Goal: Information Seeking & Learning: Learn about a topic

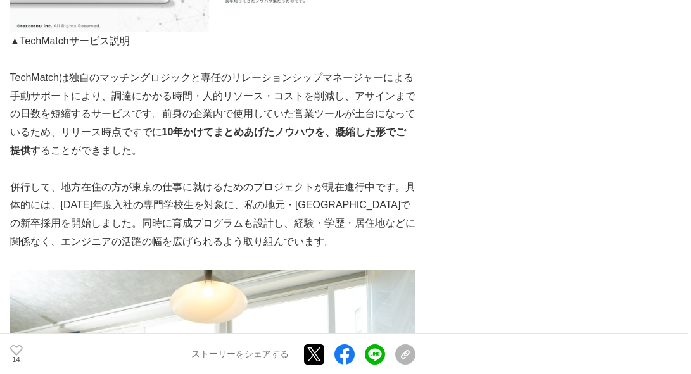
scroll to position [3885, 0]
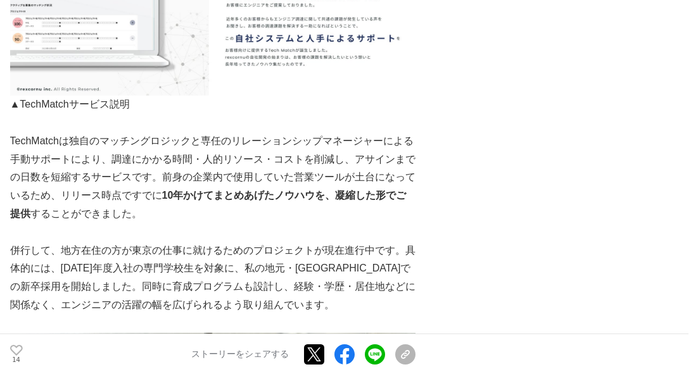
click at [156, 224] on p at bounding box center [212, 233] width 405 height 18
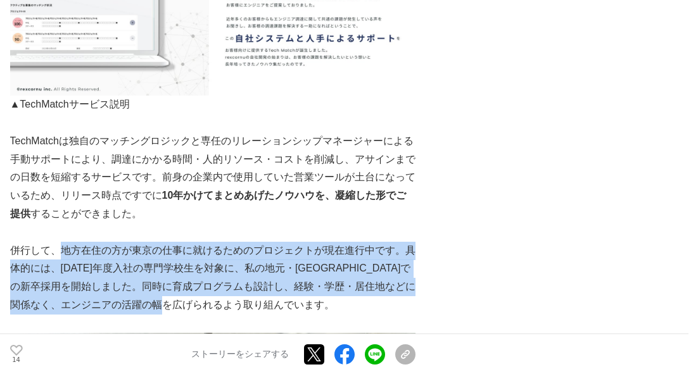
drag, startPoint x: 63, startPoint y: 193, endPoint x: 239, endPoint y: 243, distance: 182.9
click at [239, 243] on p "併行して、地方在住の方が東京の仕事に就けるためのプロジェクトが現在進行中です。具体的には、[DATE]年度入社の専門学校生を対象に、私の地元・[GEOGRAP…" at bounding box center [212, 278] width 405 height 73
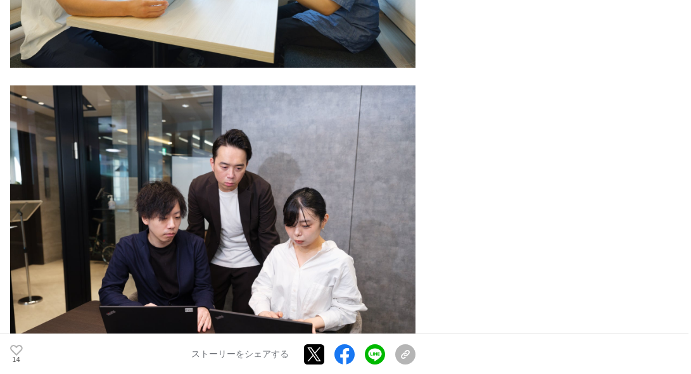
scroll to position [4455, 0]
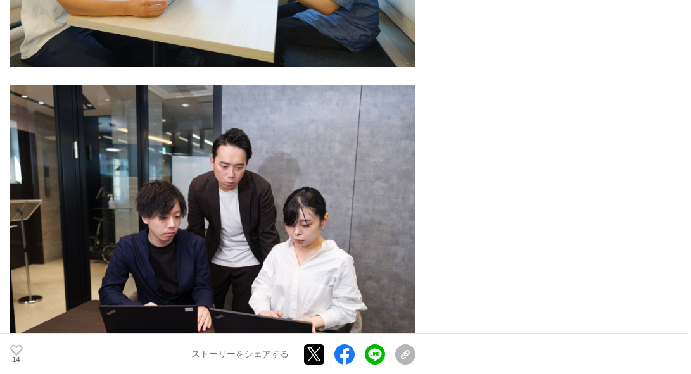
copy p "地方在住の方が東京の仕事に就けるためのプロジェクトが現在進行中です。具体的には、[DATE]年度入社の専門学校生を対象に、私の地元・[GEOGRAPHIC_D…"
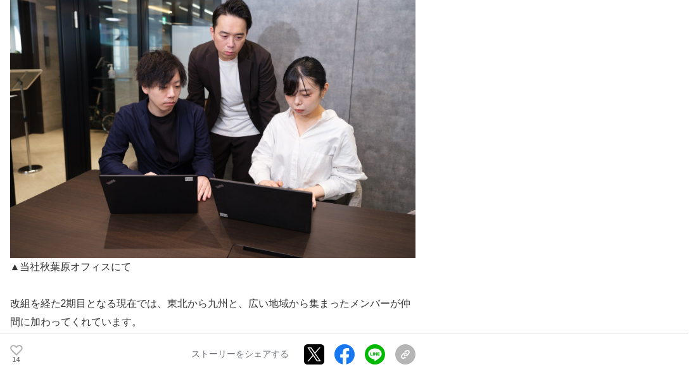
scroll to position [4771, 0]
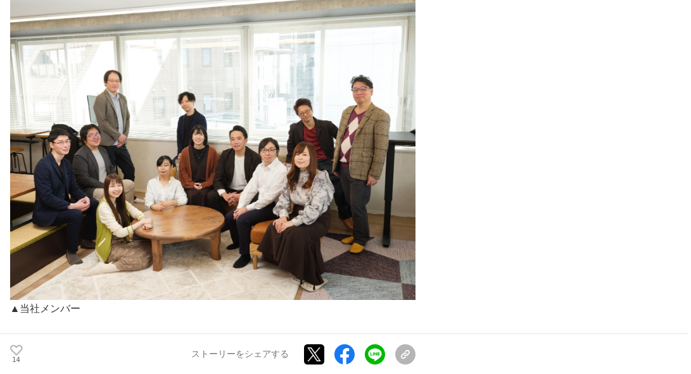
scroll to position [5595, 0]
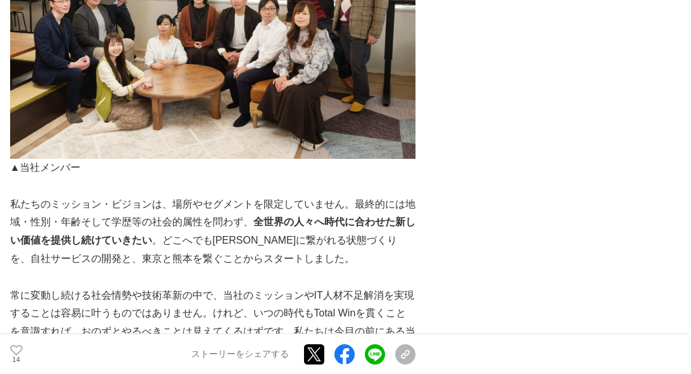
click at [234, 287] on p "常に変動し続ける社会情勢や技術革新の中で、当社のミッションやIT人材不足解消を実現することは容易に叶うものではありません。けれど、いつの時代もTotal Wi…" at bounding box center [212, 332] width 405 height 91
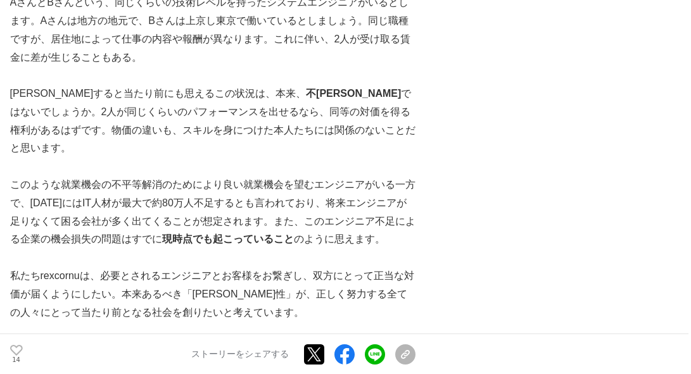
scroll to position [971, 0]
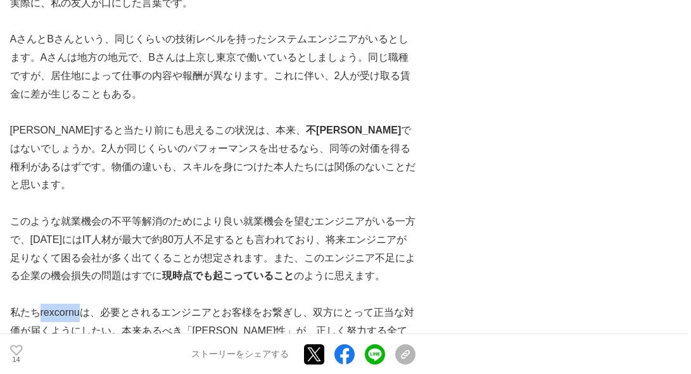
drag, startPoint x: 38, startPoint y: 274, endPoint x: 82, endPoint y: 273, distance: 43.7
click at [82, 304] on p "私たちrexcornuは、必要とされるエンジニアとお客様をお繋ぎし、双方にとって正当な対価が届くようにしたい。本来あるべき「[PERSON_NAME]性」が、…" at bounding box center [212, 331] width 405 height 54
copy p "rexcornu"
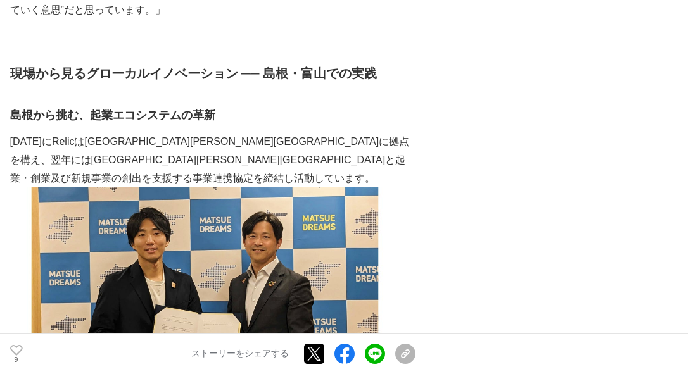
scroll to position [2533, 0]
